Goal: Task Accomplishment & Management: Manage account settings

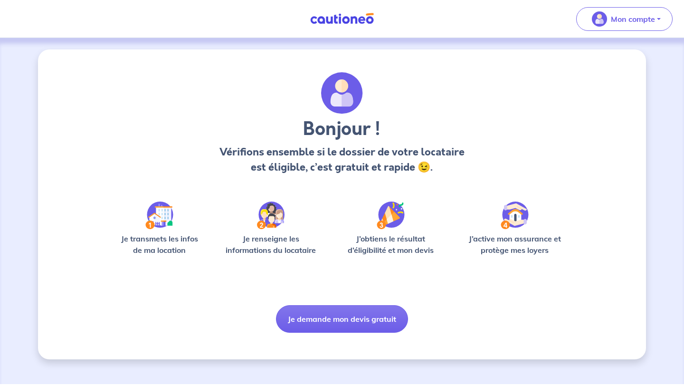
click at [355, 17] on img at bounding box center [341, 19] width 71 height 12
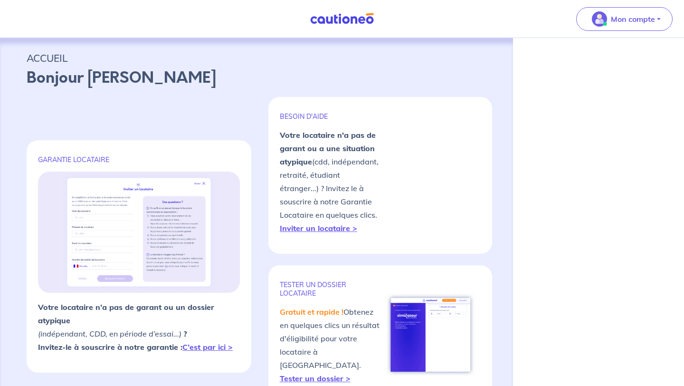
select select "FR"
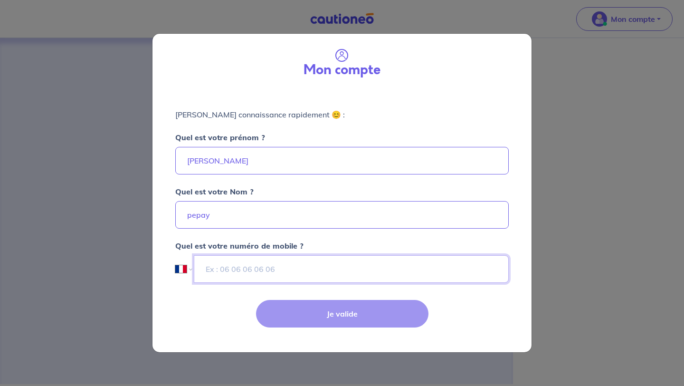
click at [304, 276] on input "tel" at bounding box center [351, 269] width 315 height 28
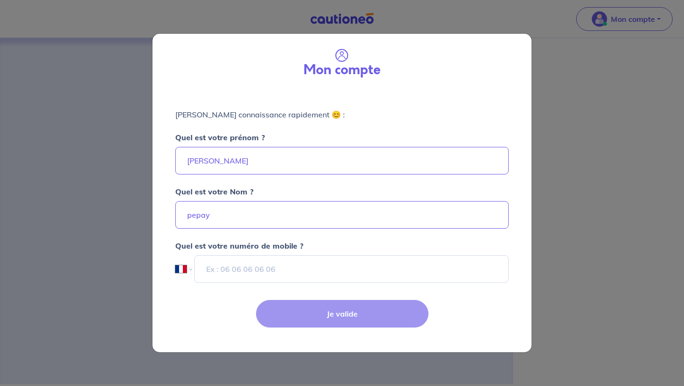
click at [128, 290] on div "Mon compte [PERSON_NAME] connaissance rapidement 😊 : Quel est votre prénom ? [P…" at bounding box center [342, 193] width 684 height 386
click at [479, 77] on div "Mon compte" at bounding box center [342, 61] width 364 height 41
click at [543, 86] on div "Mon compte [PERSON_NAME] connaissance rapidement 😊 : Quel est votre prénom ? [P…" at bounding box center [342, 193] width 684 height 386
